Goal: Task Accomplishment & Management: Use online tool/utility

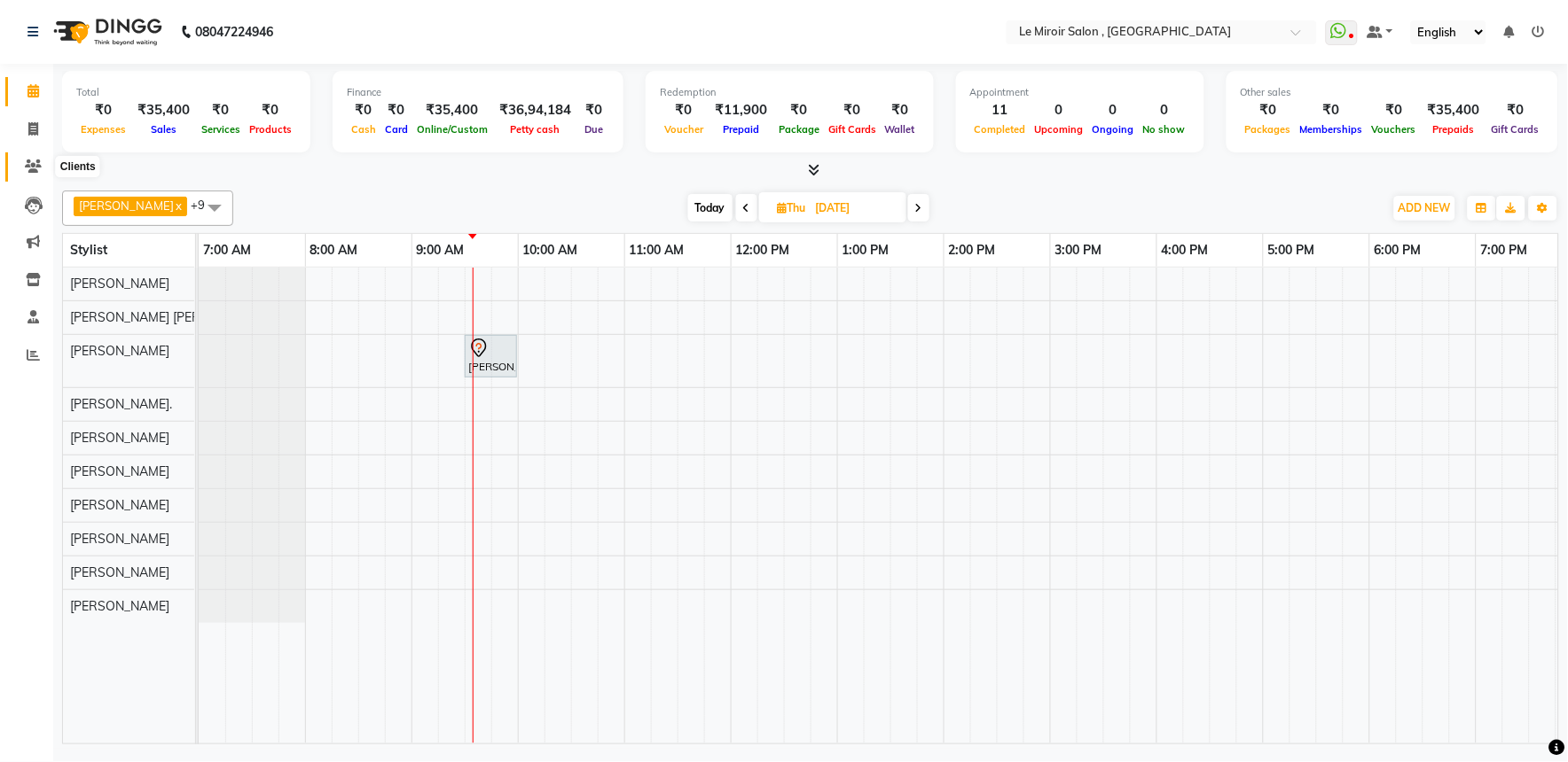
click at [38, 160] on icon at bounding box center [34, 167] width 17 height 13
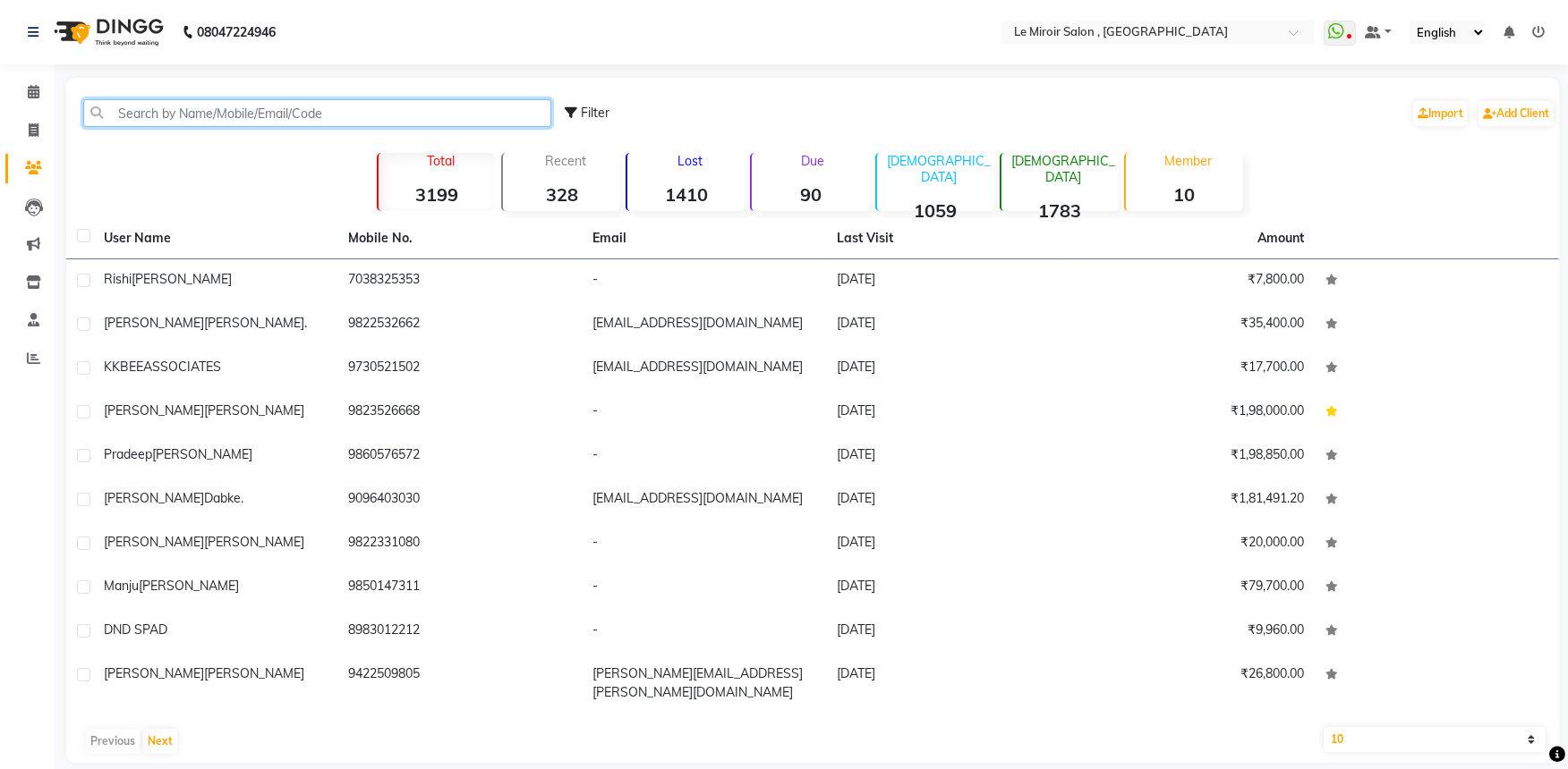
click at [282, 110] on input "text" at bounding box center [317, 113] width 468 height 28
paste input "9822098087"
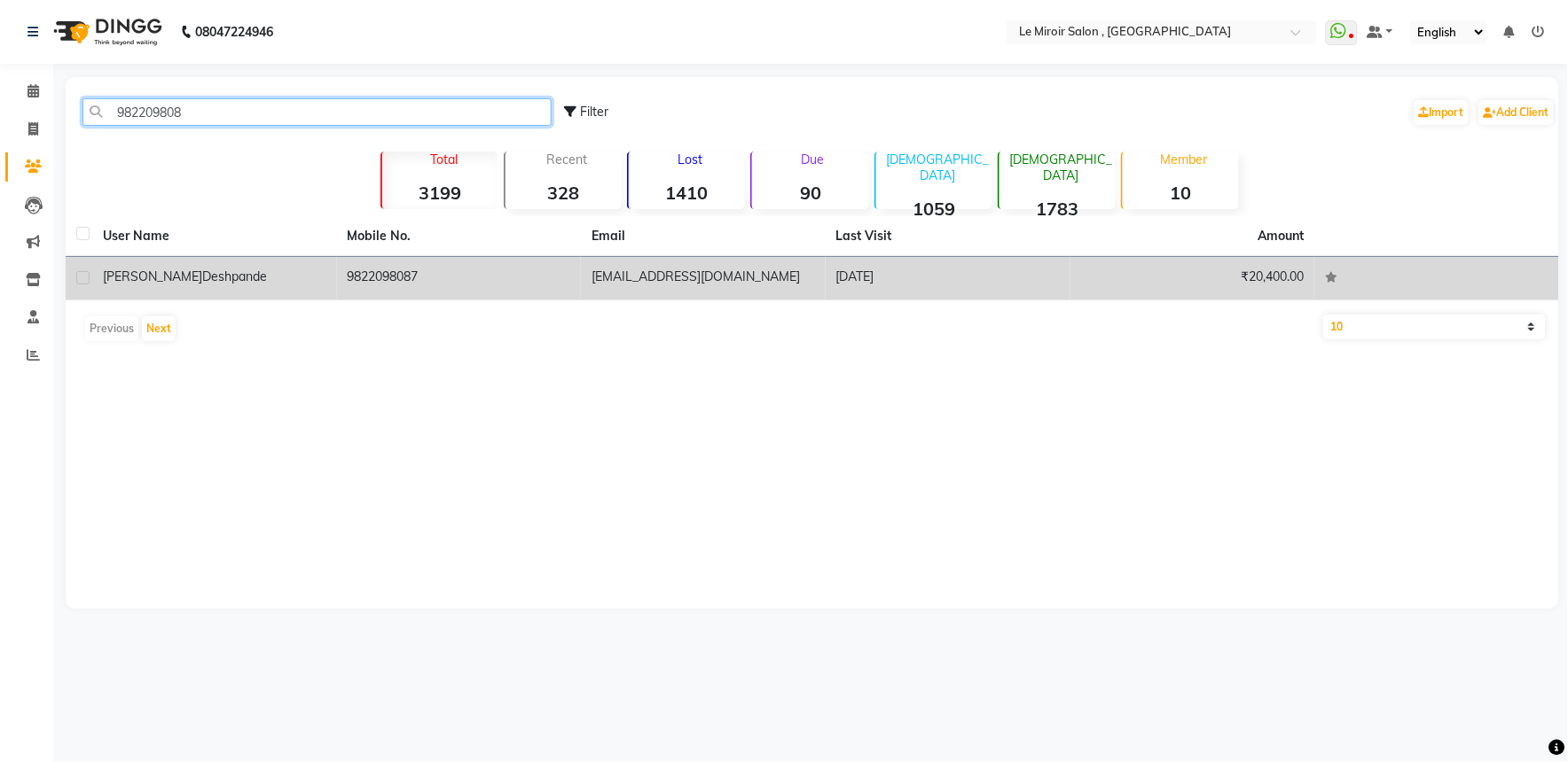
type input "982209808"
click at [352, 279] on td "9822098087" at bounding box center [460, 278] width 245 height 43
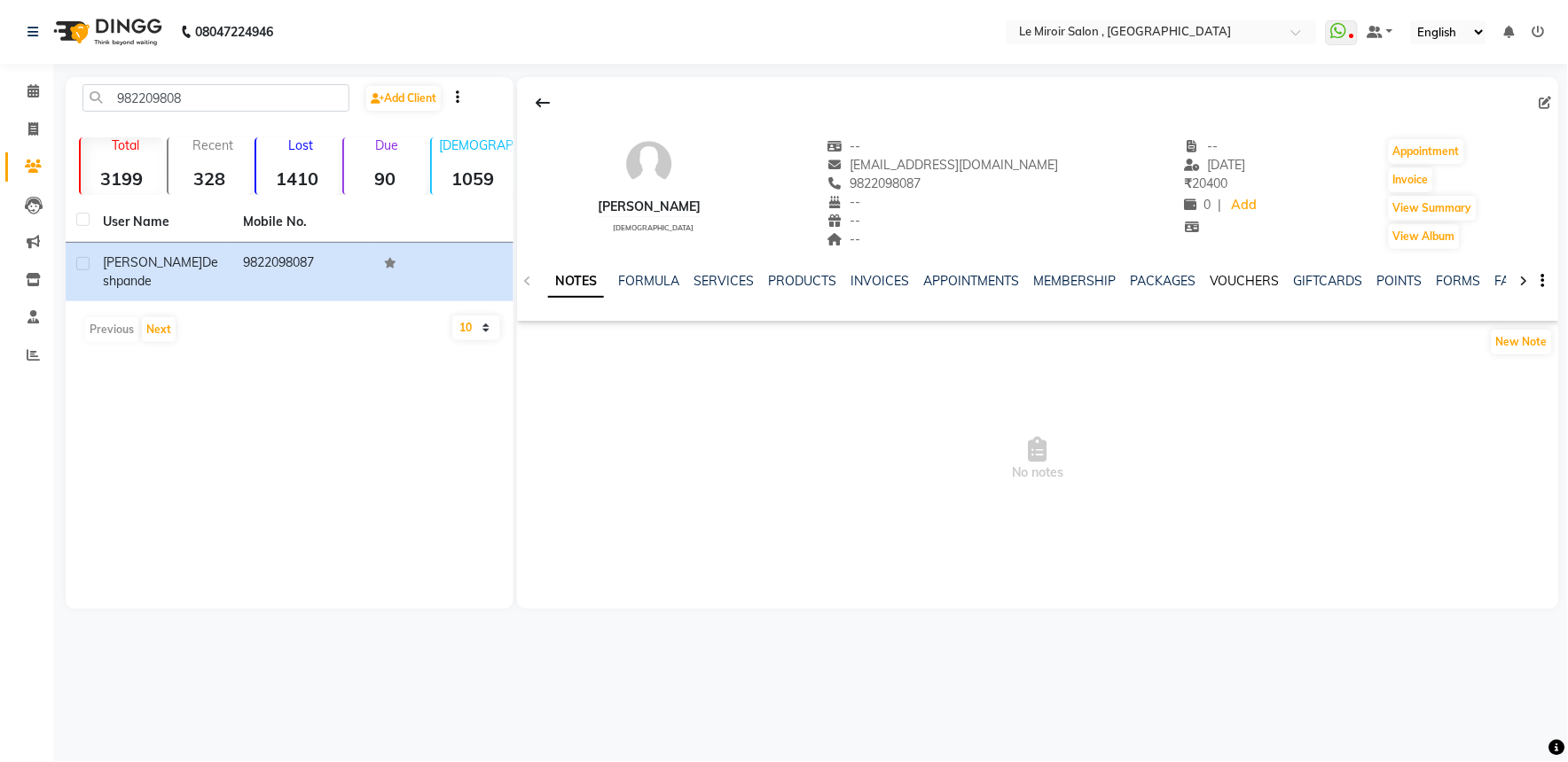
click at [1244, 273] on link "VOUCHERS" at bounding box center [1244, 280] width 70 height 16
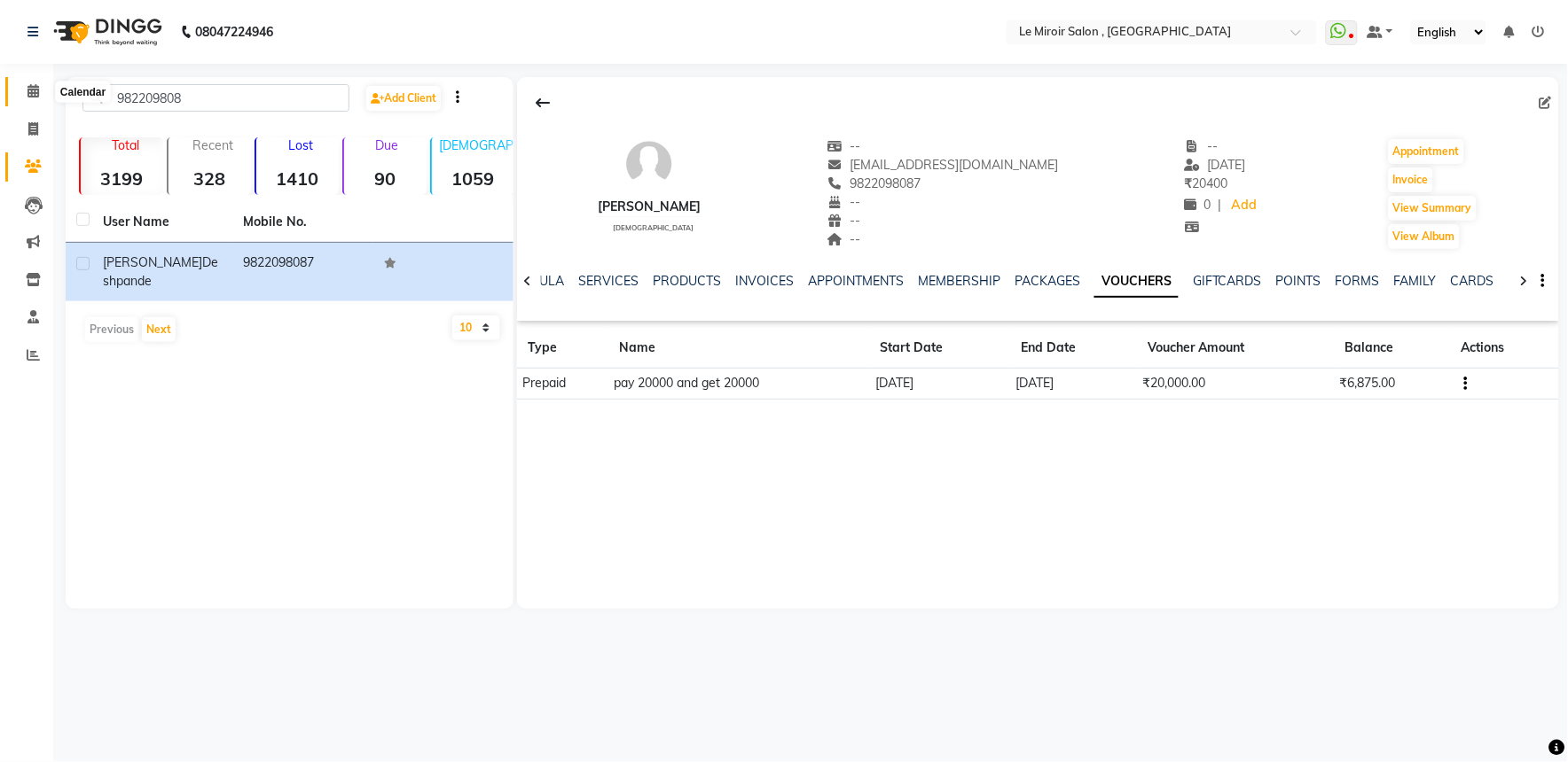
click at [39, 89] on span at bounding box center [34, 91] width 31 height 20
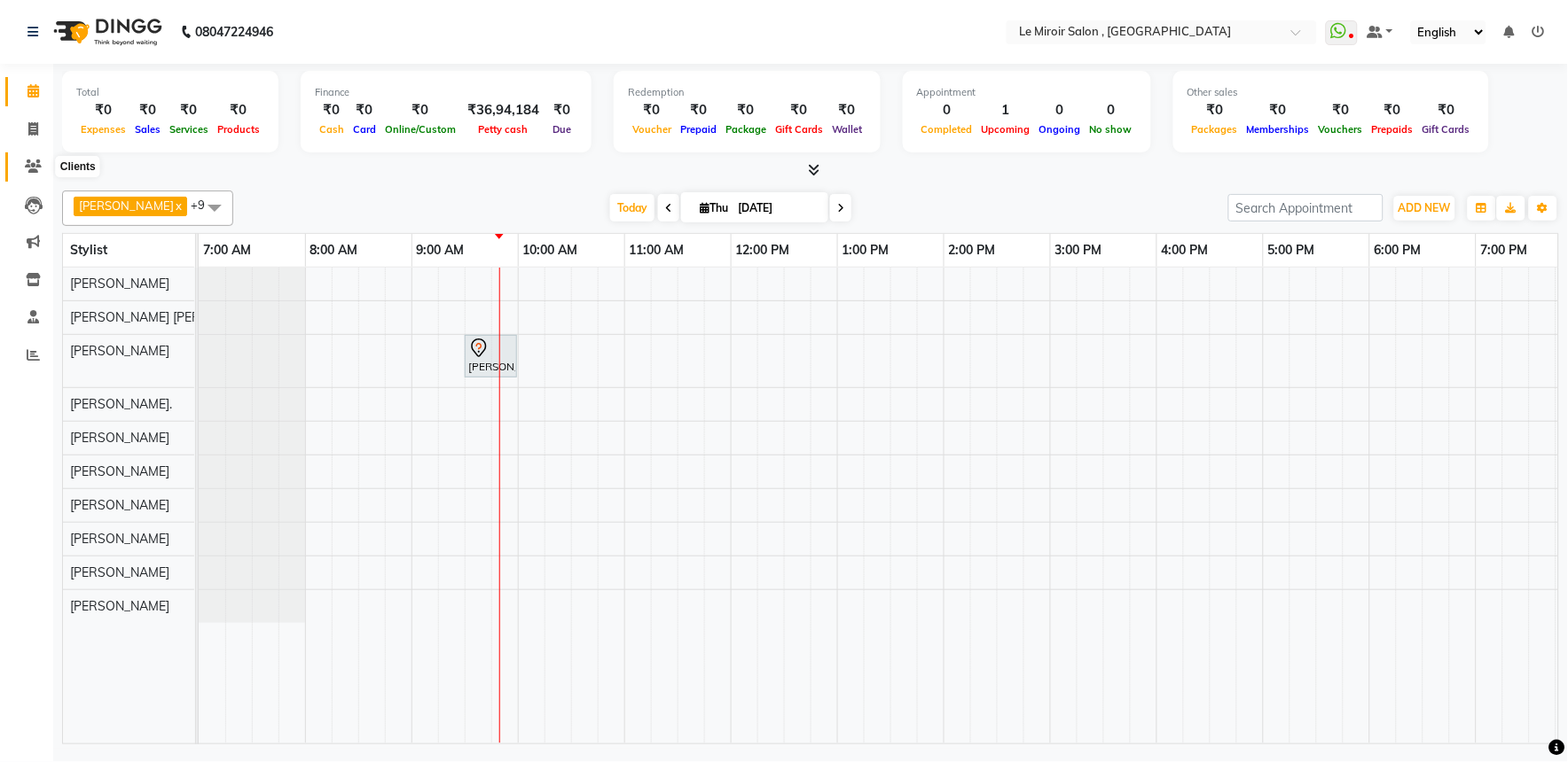
click at [29, 166] on icon at bounding box center [34, 167] width 17 height 13
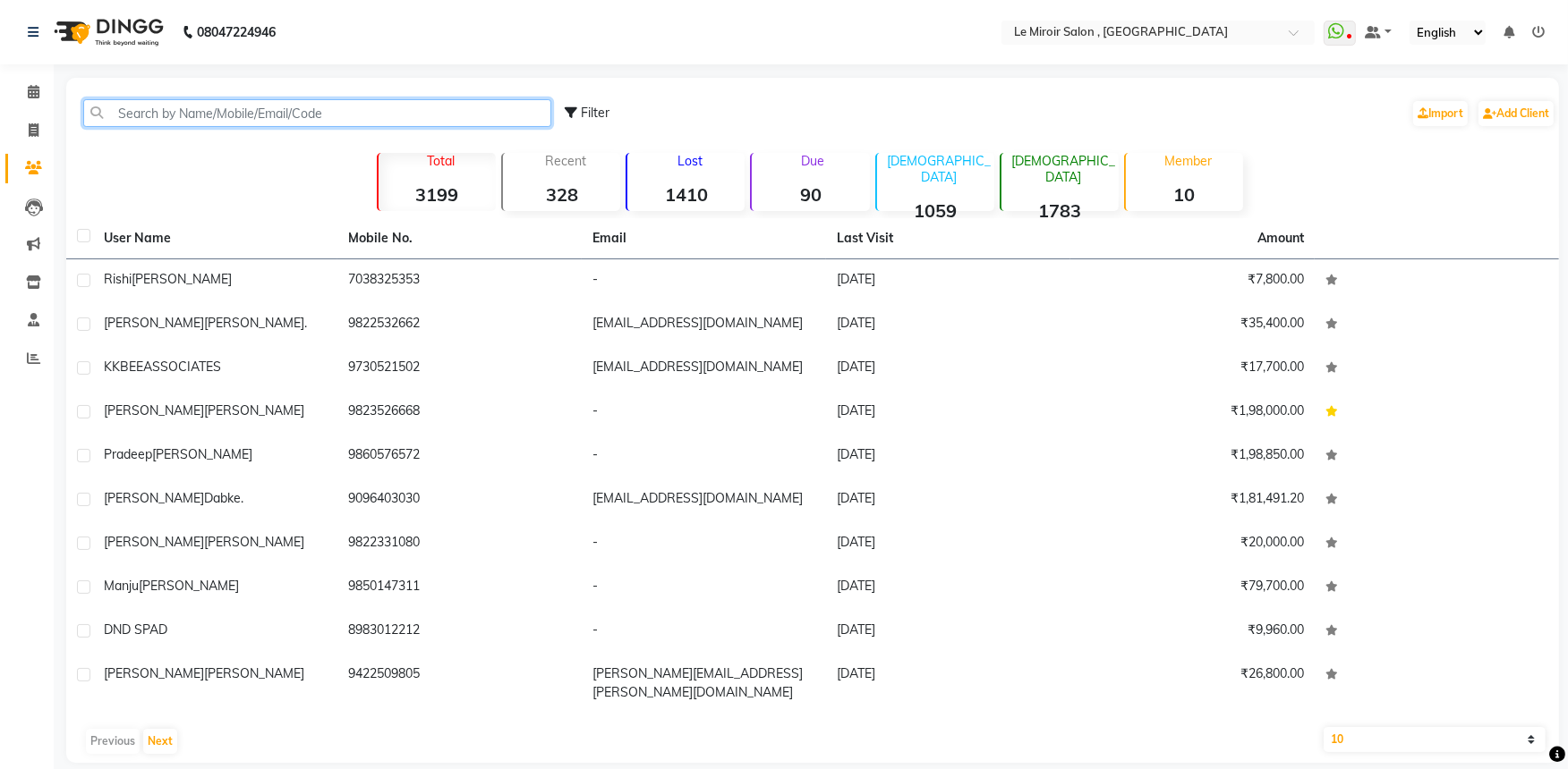
click at [239, 112] on input "text" at bounding box center [317, 113] width 468 height 28
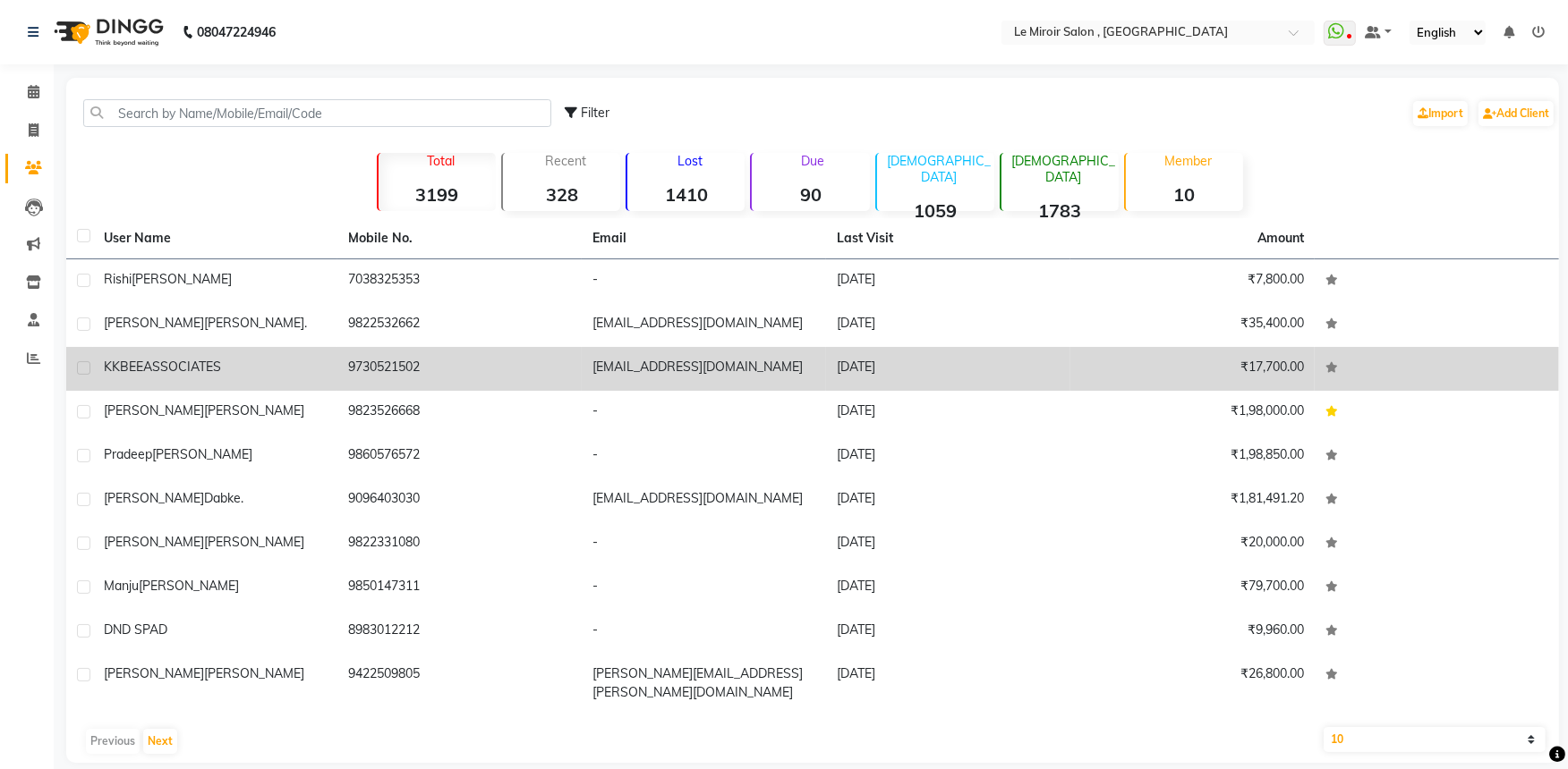
click at [498, 347] on td "9730521502" at bounding box center [459, 368] width 245 height 43
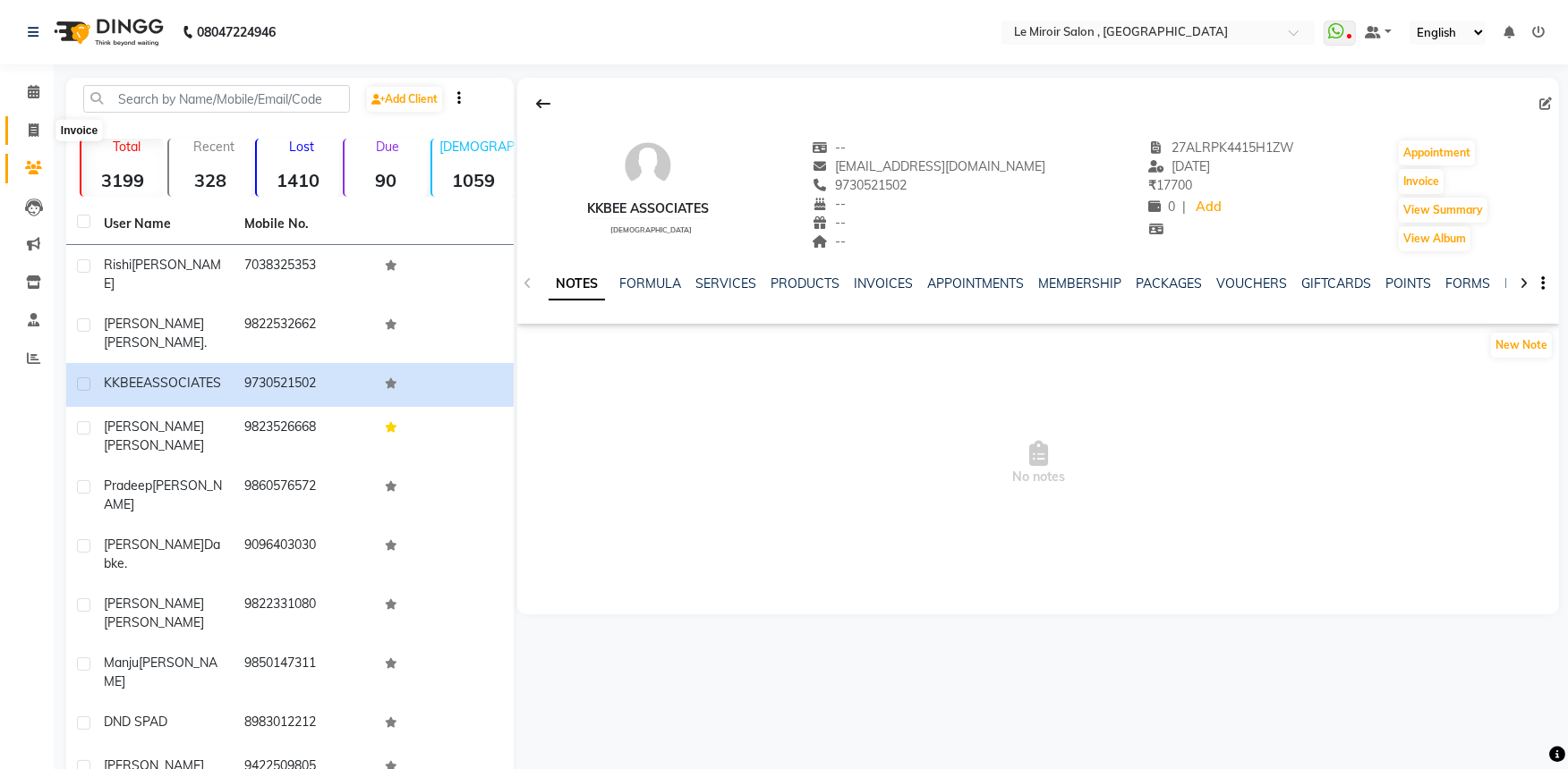
click at [29, 129] on icon at bounding box center [34, 130] width 10 height 14
select select "53"
select select "service"
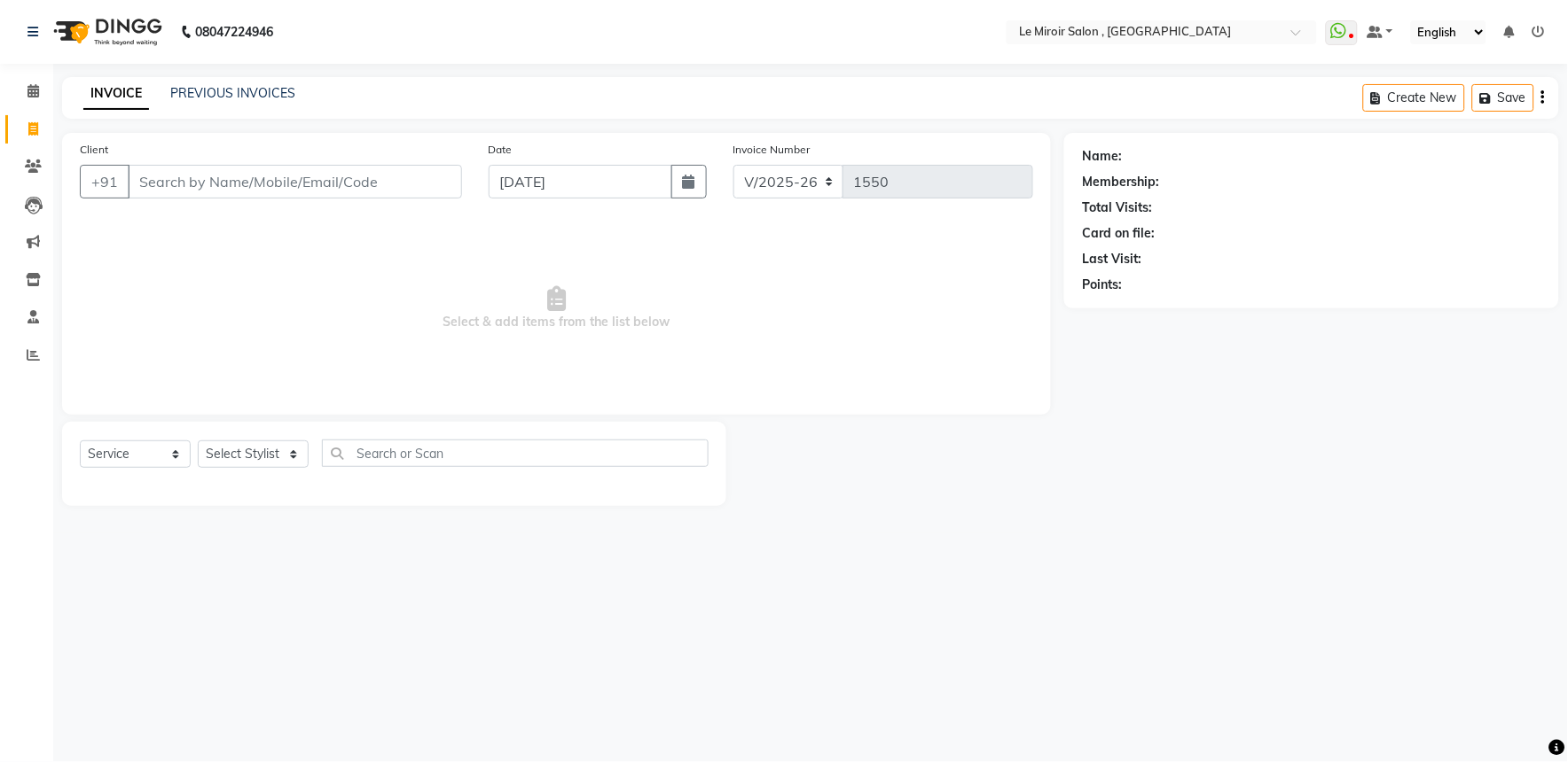
click at [238, 84] on div "PREVIOUS INVOICES" at bounding box center [233, 93] width 125 height 18
click at [243, 90] on link "PREVIOUS INVOICES" at bounding box center [233, 93] width 125 height 16
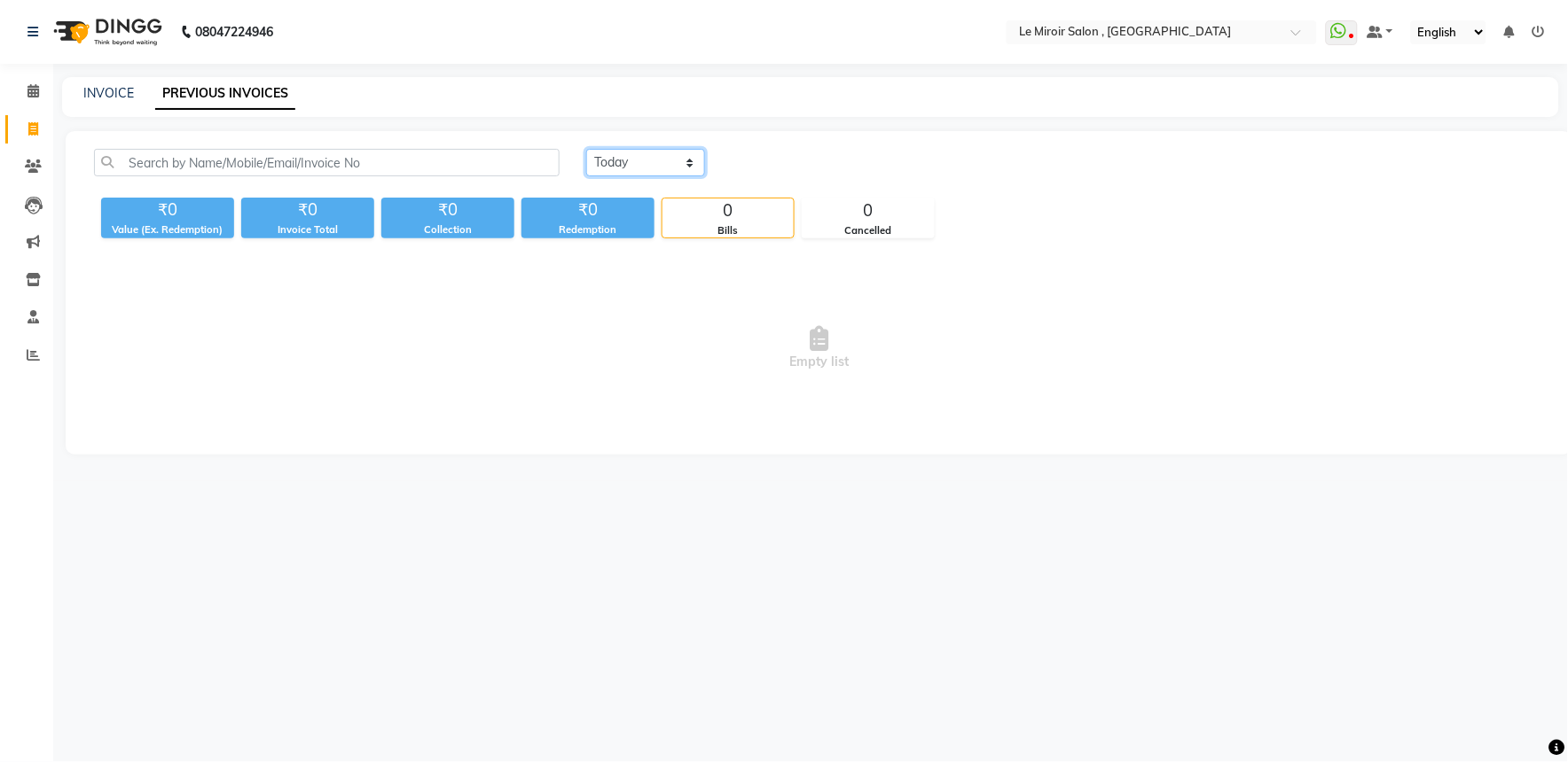
click at [624, 160] on select "[DATE] [DATE] Custom Range" at bounding box center [646, 163] width 119 height 28
select select "[DATE]"
click at [586, 149] on select "[DATE] [DATE] Custom Range" at bounding box center [646, 163] width 119 height 28
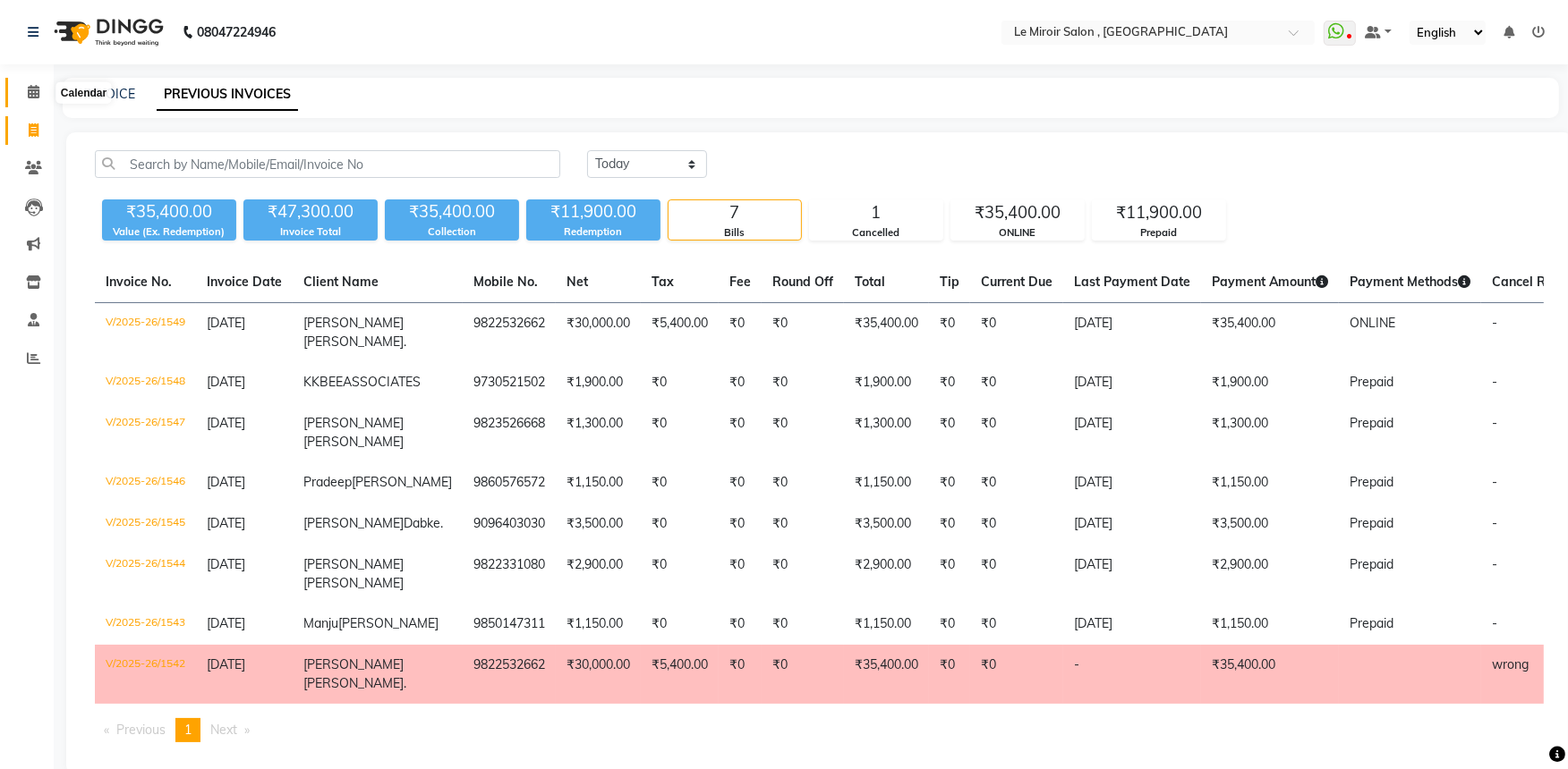
click at [29, 99] on icon at bounding box center [34, 92] width 12 height 14
